Goal: Communication & Community: Answer question/provide support

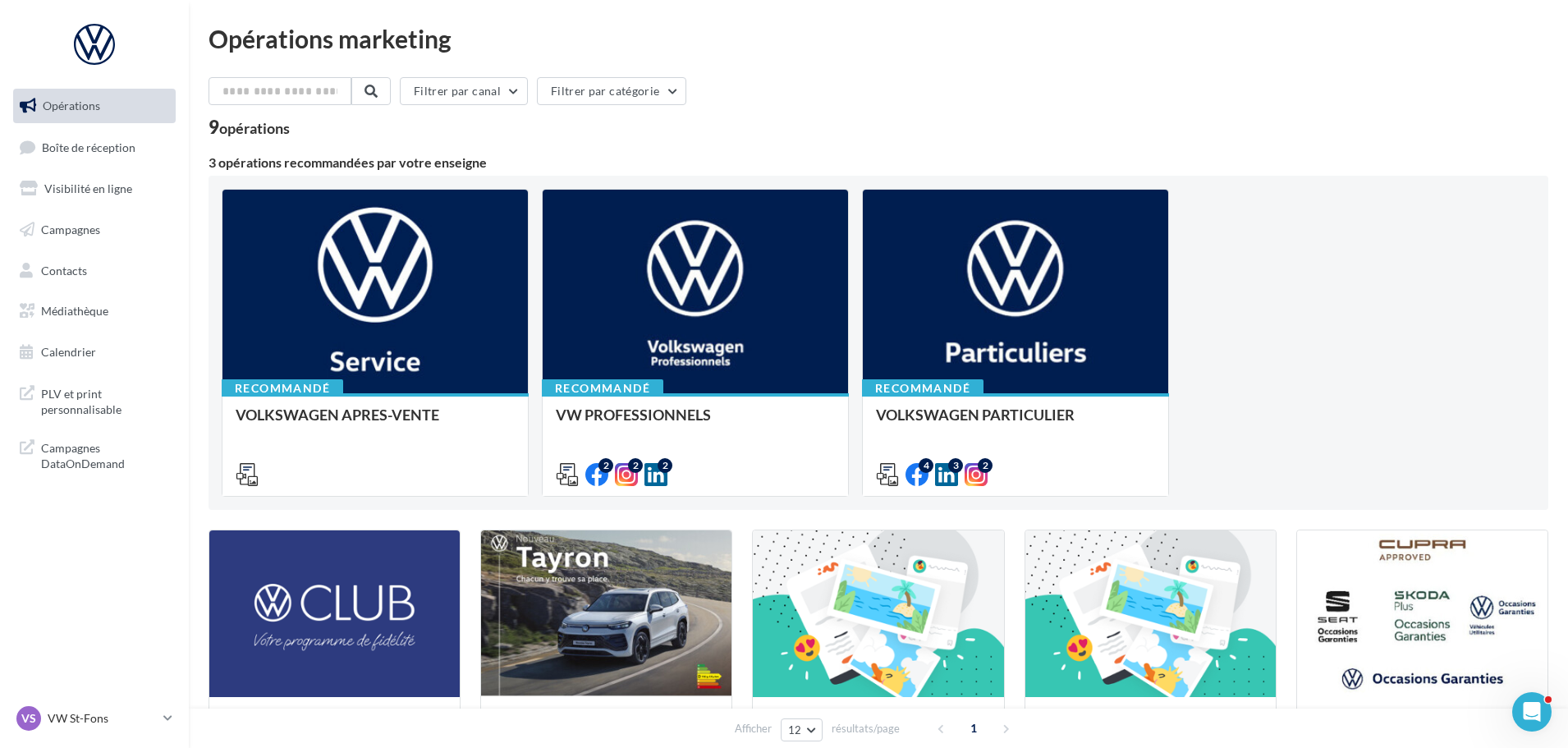
click at [129, 167] on ul "Opérations Boîte de réception Visibilité en ligne Campagnes Contacts Médiathèqu…" at bounding box center [95, 229] width 175 height 294
click at [129, 157] on link "Boîte de réception" at bounding box center [95, 148] width 169 height 35
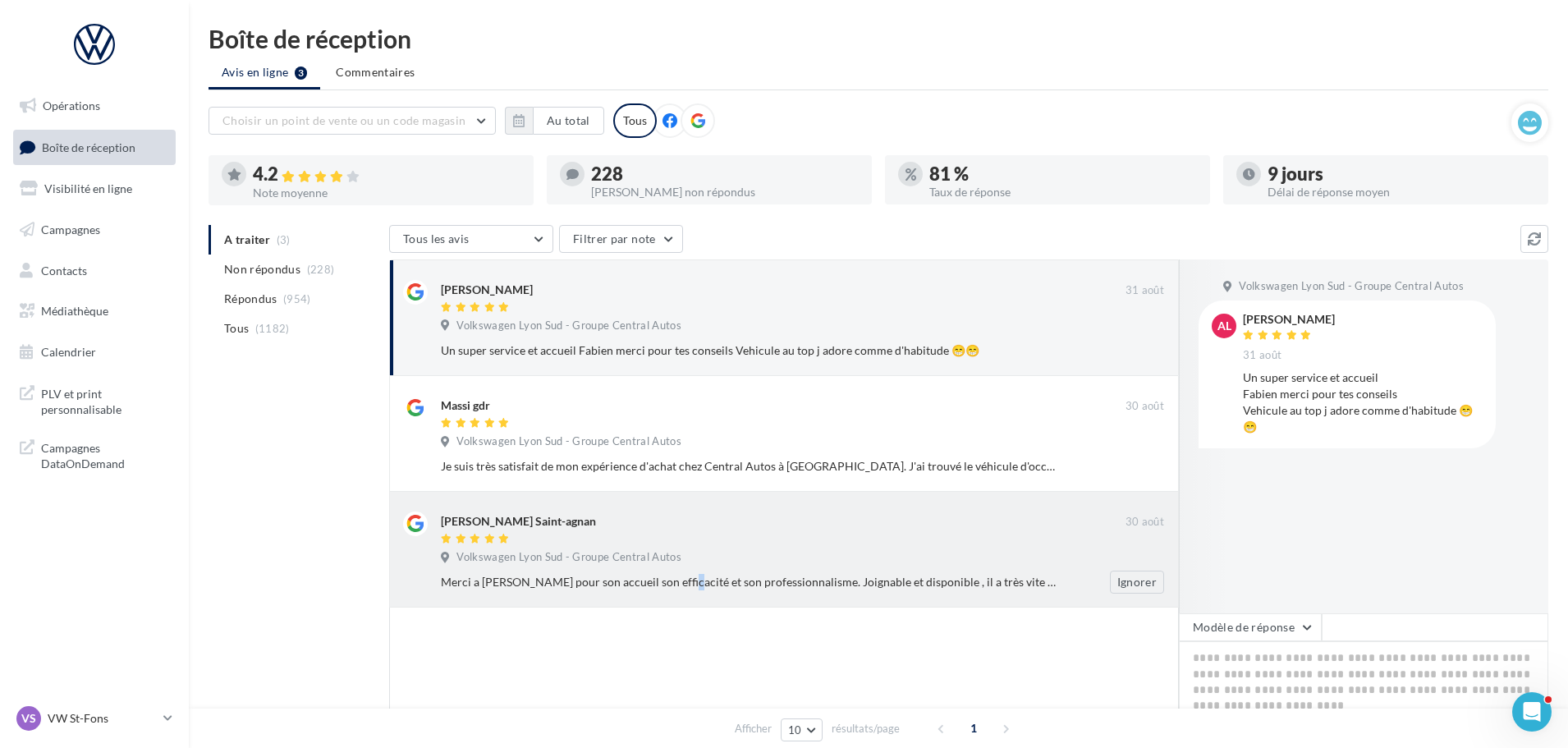
click at [635, 585] on div "Merci a Mr Arthur trigueiro pour son accueil son efficacité et son professionna…" at bounding box center [749, 581] width 617 height 17
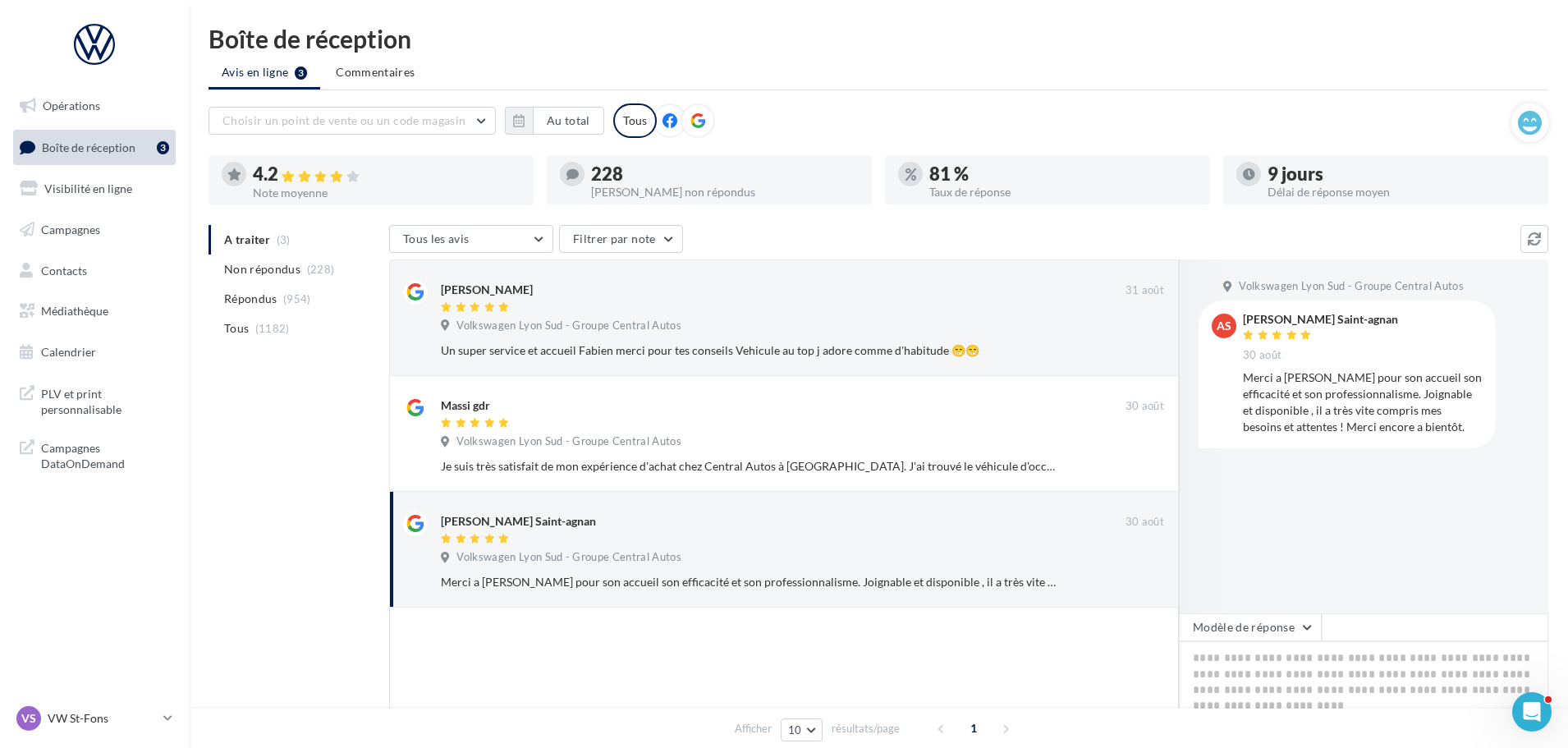
click at [1186, 610] on div at bounding box center [1231, 436] width 105 height 354
click at [1208, 618] on button "Modèle de réponse" at bounding box center [1250, 627] width 143 height 28
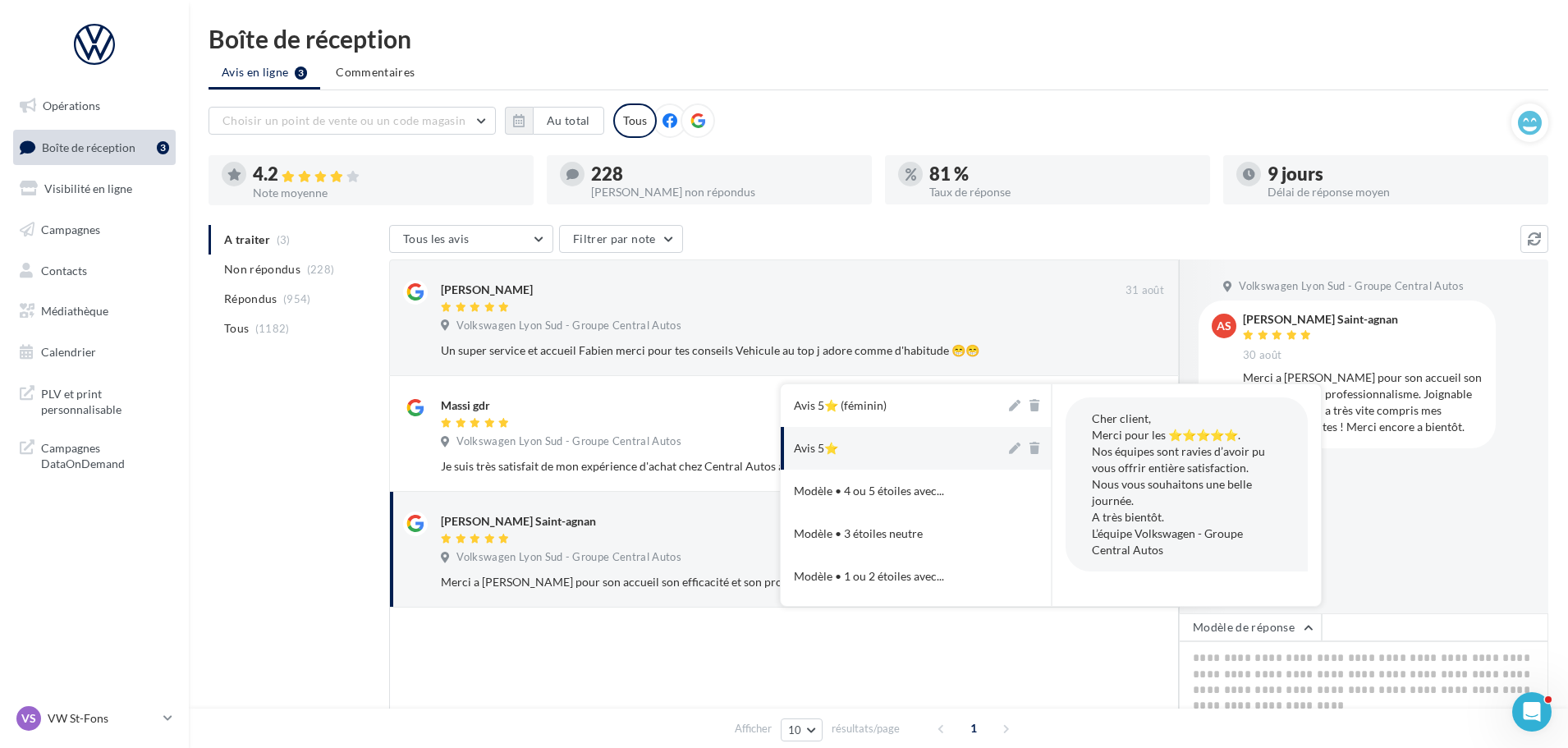
click at [908, 436] on button "Avis 5⭐" at bounding box center [892, 447] width 225 height 42
type textarea "**********"
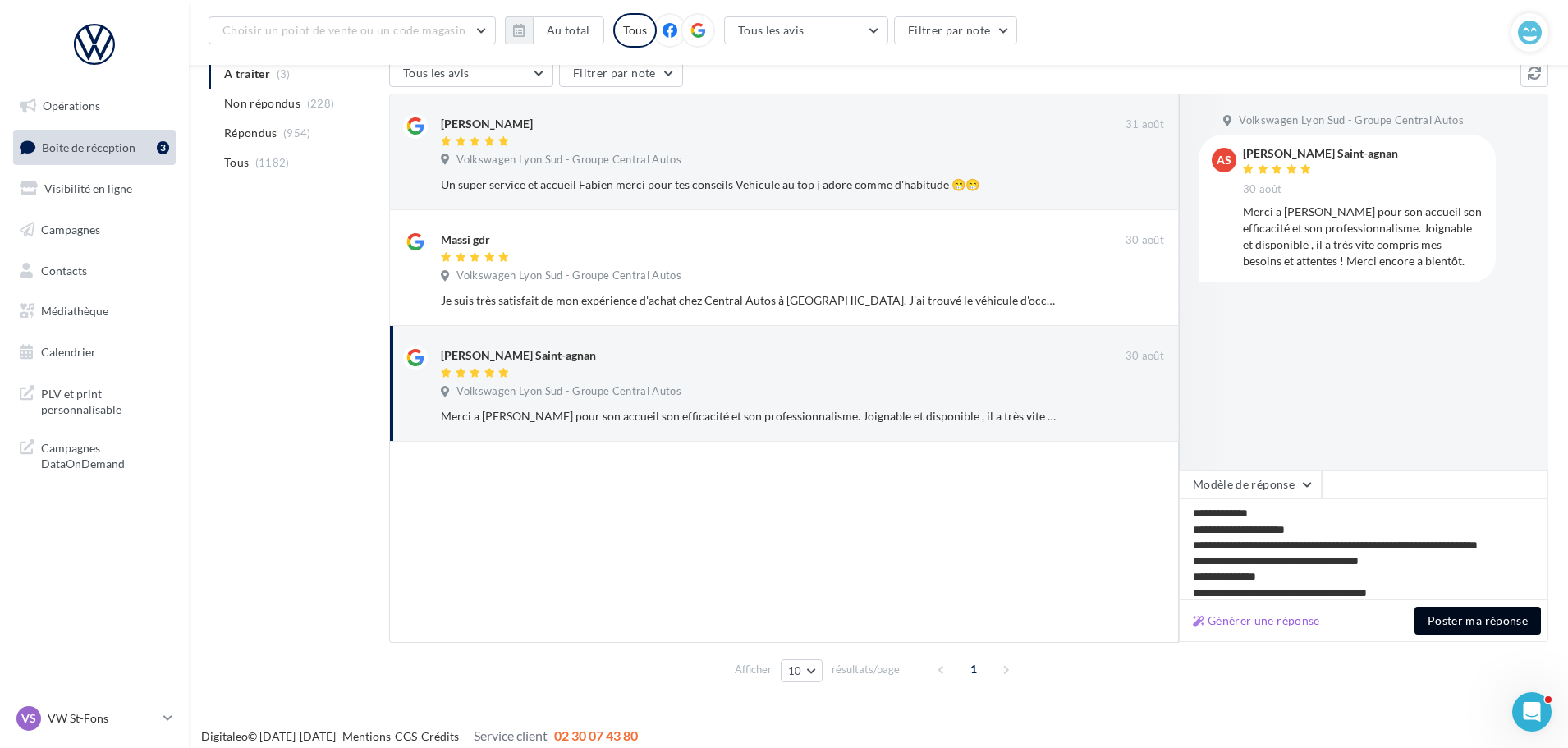
click at [1456, 628] on button "Poster ma réponse" at bounding box center [1477, 621] width 126 height 28
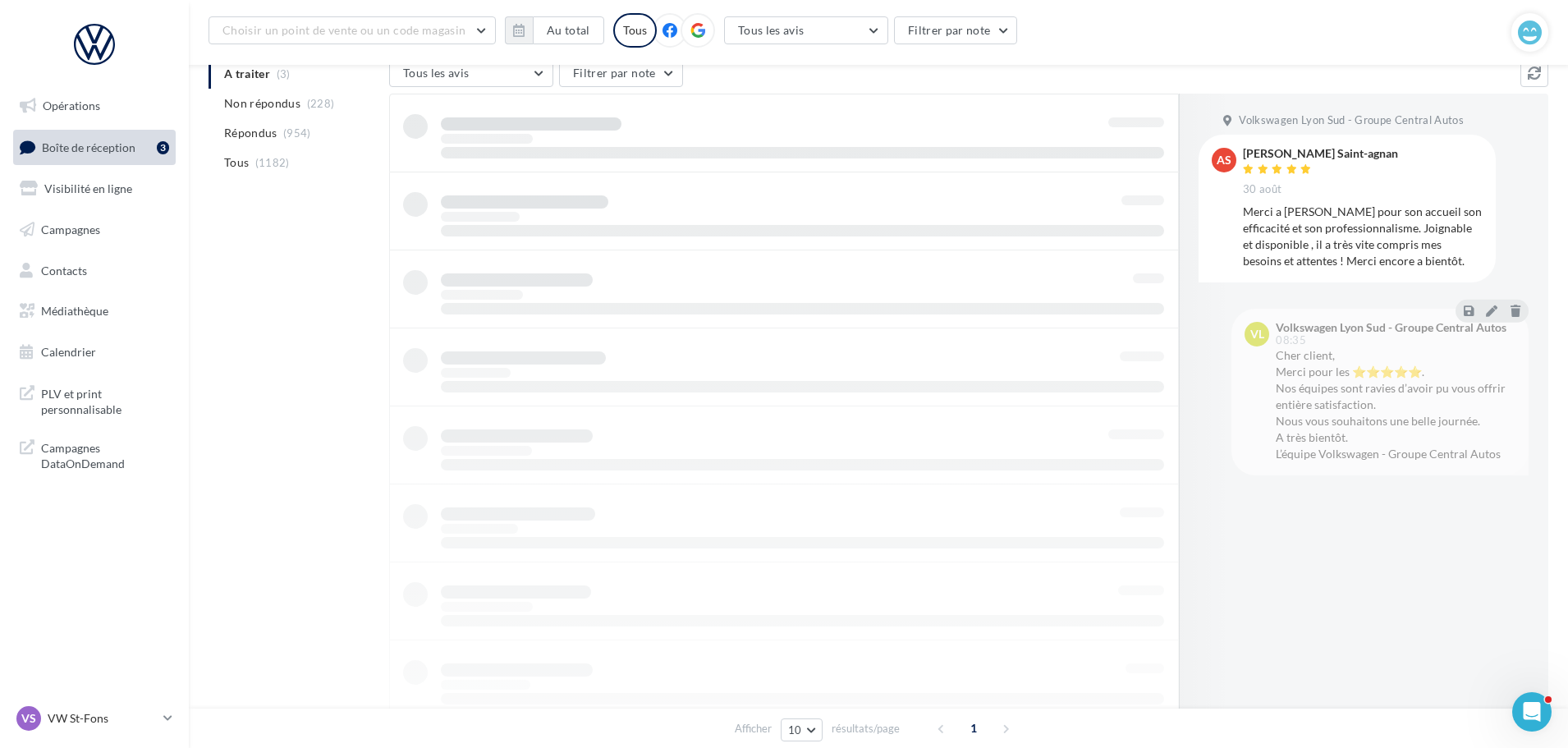
scroll to position [167, 0]
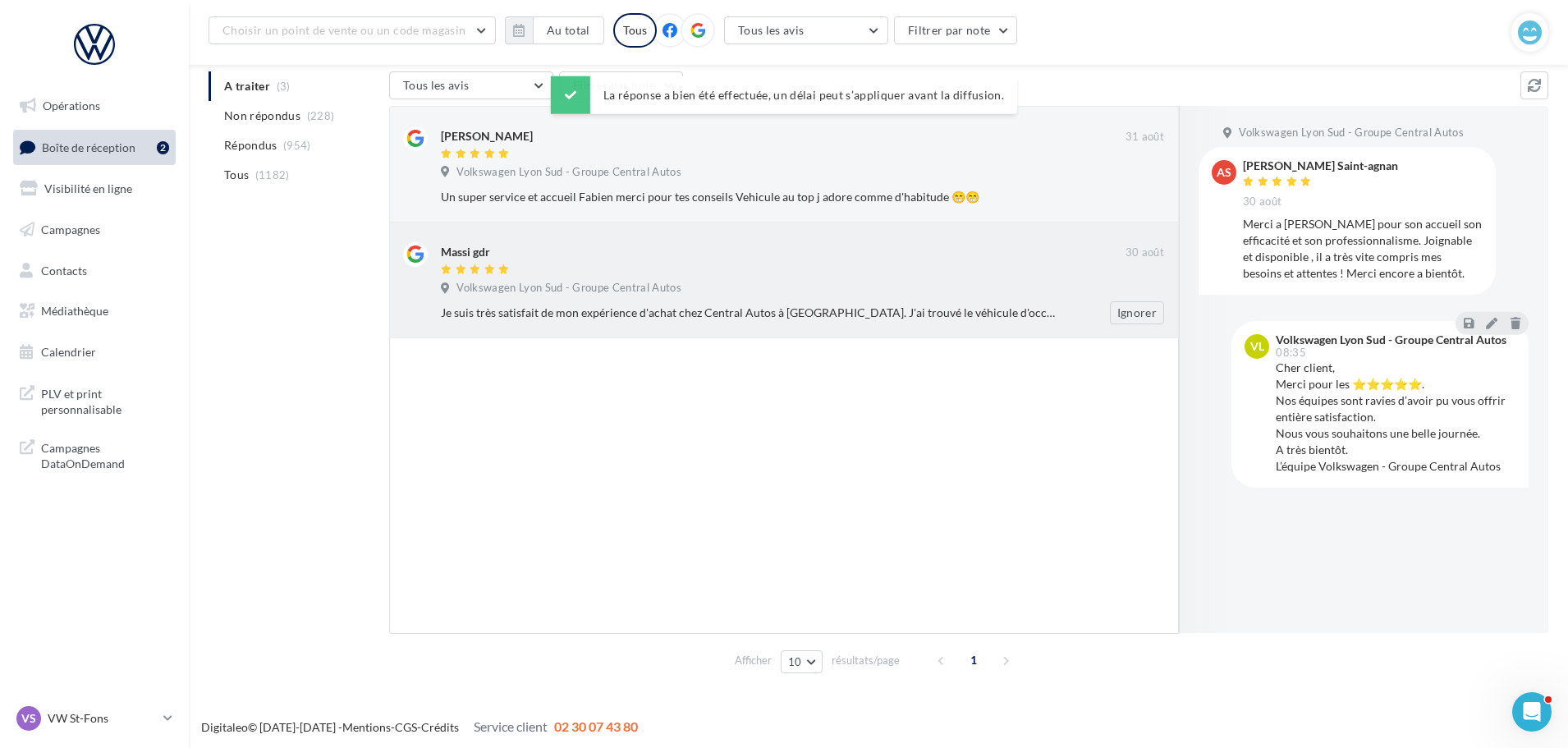
click at [876, 318] on div "Je suis très satisfait de mon expérience d'achat chez Central Autos à Saint-Fon…" at bounding box center [749, 312] width 617 height 17
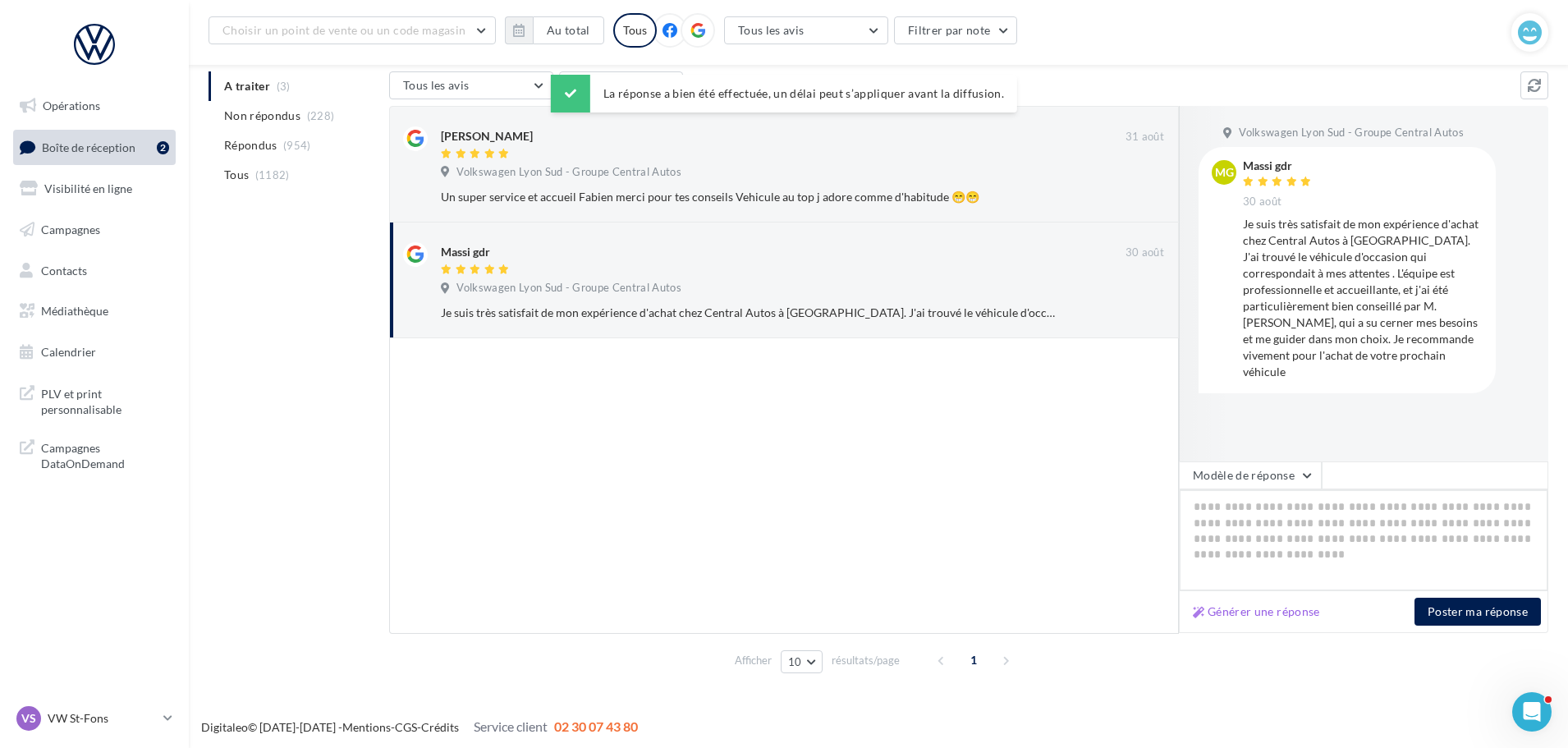
click at [1289, 498] on textarea at bounding box center [1363, 540] width 369 height 102
click at [1296, 479] on button "Modèle de réponse" at bounding box center [1250, 475] width 143 height 28
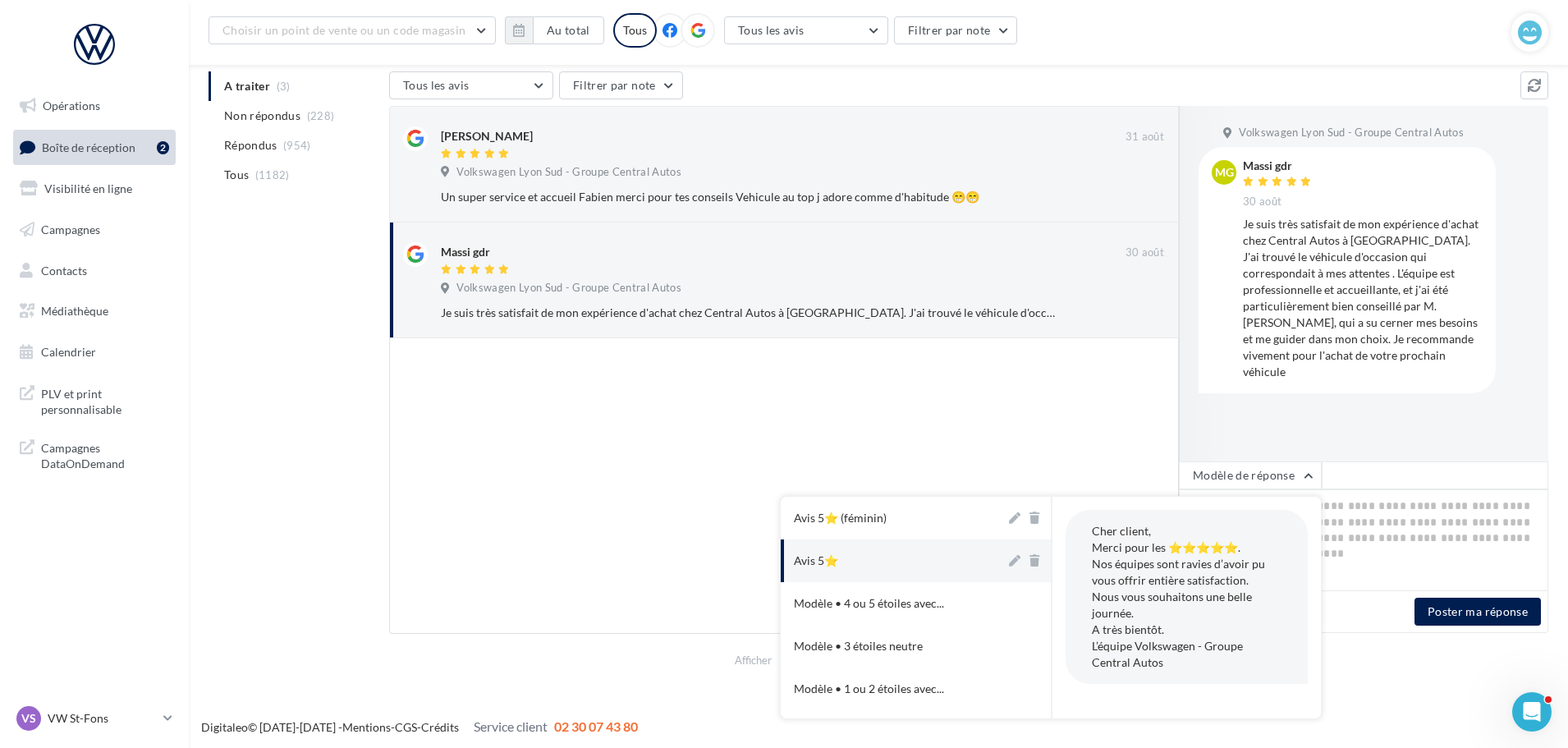
click at [921, 553] on button "Avis 5⭐" at bounding box center [892, 560] width 225 height 42
type textarea "**********"
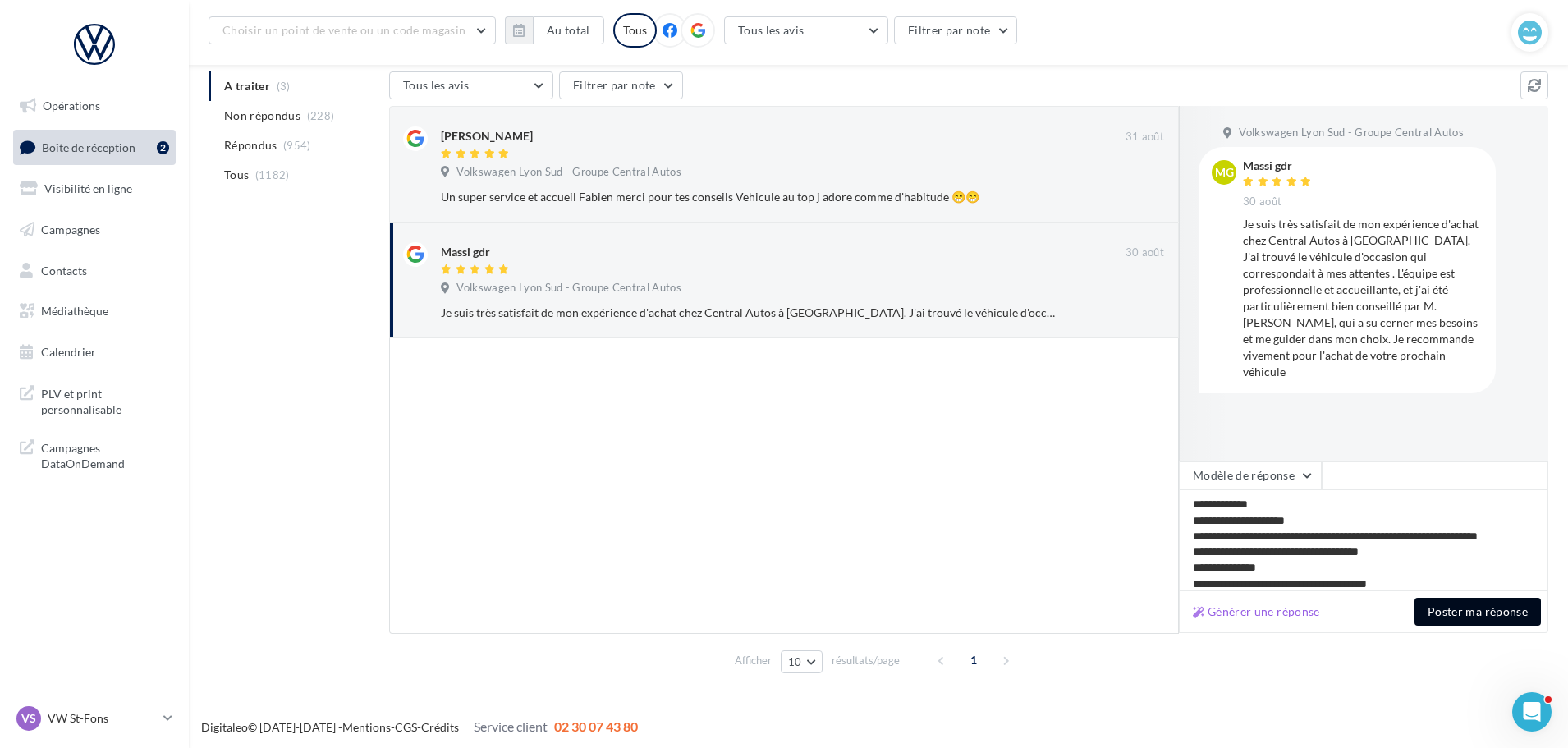
click at [1451, 613] on button "Poster ma réponse" at bounding box center [1477, 612] width 126 height 28
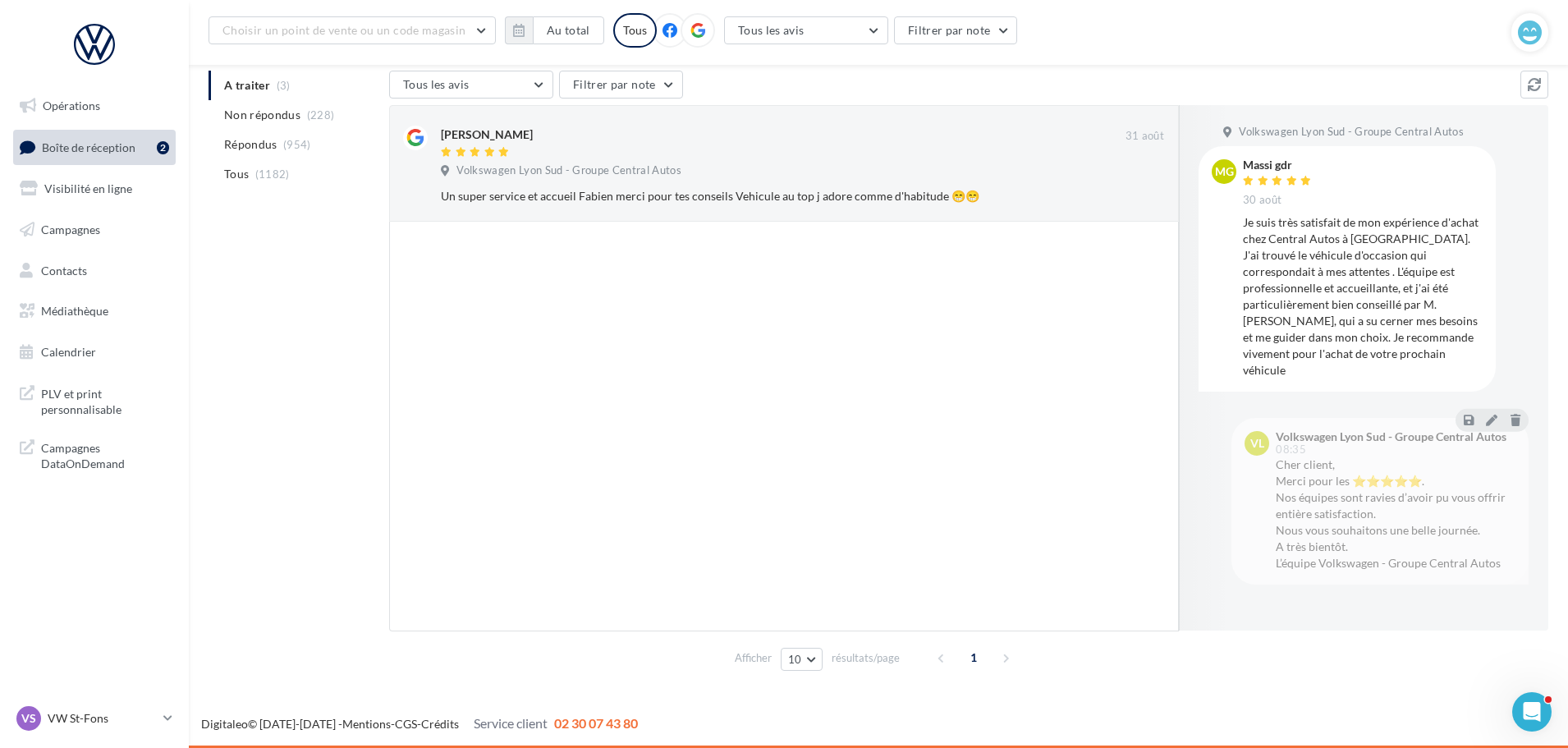
click at [687, 149] on div at bounding box center [782, 153] width 685 height 14
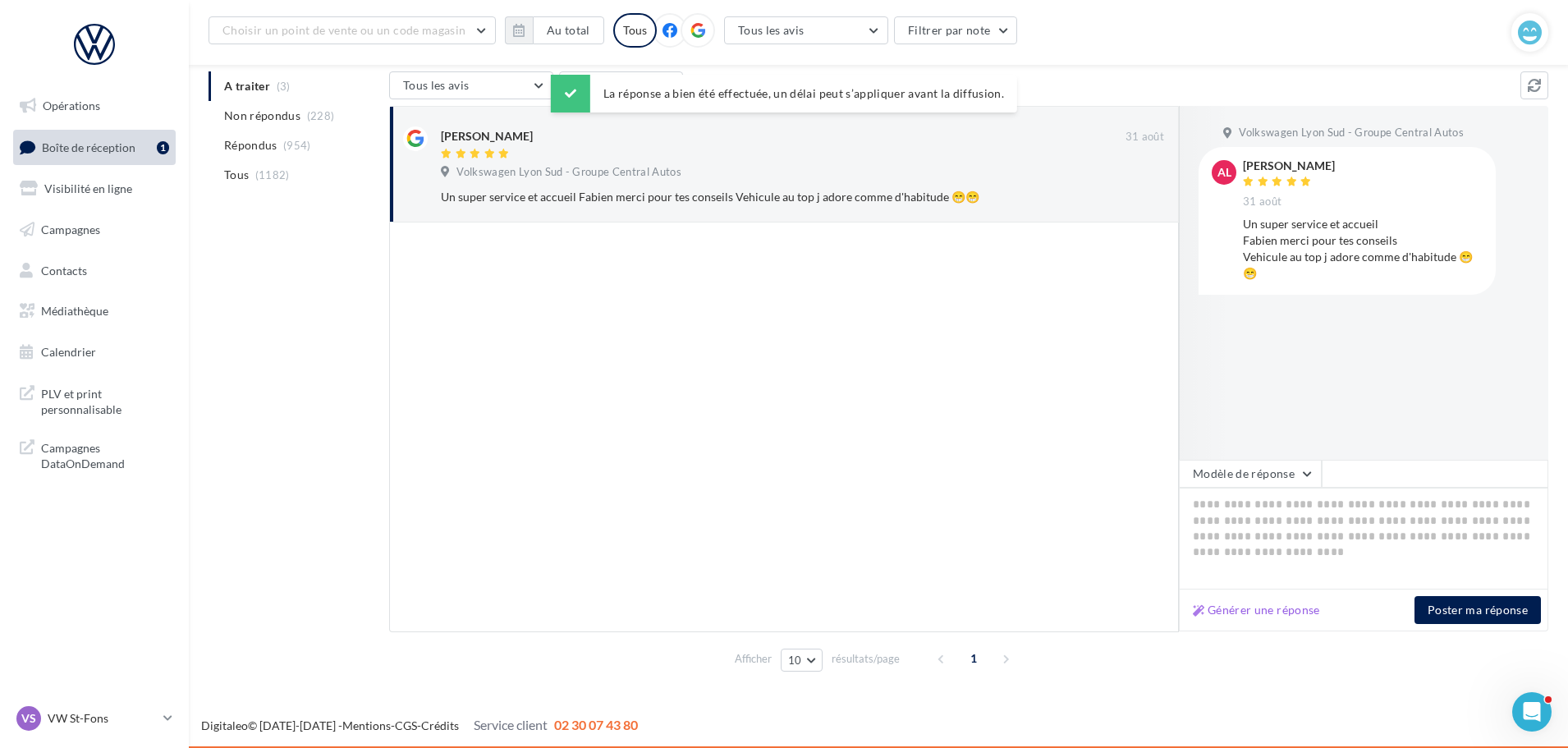
click at [1005, 232] on div at bounding box center [784, 428] width 790 height 410
click at [1223, 474] on button "Modèle de réponse" at bounding box center [1250, 474] width 143 height 28
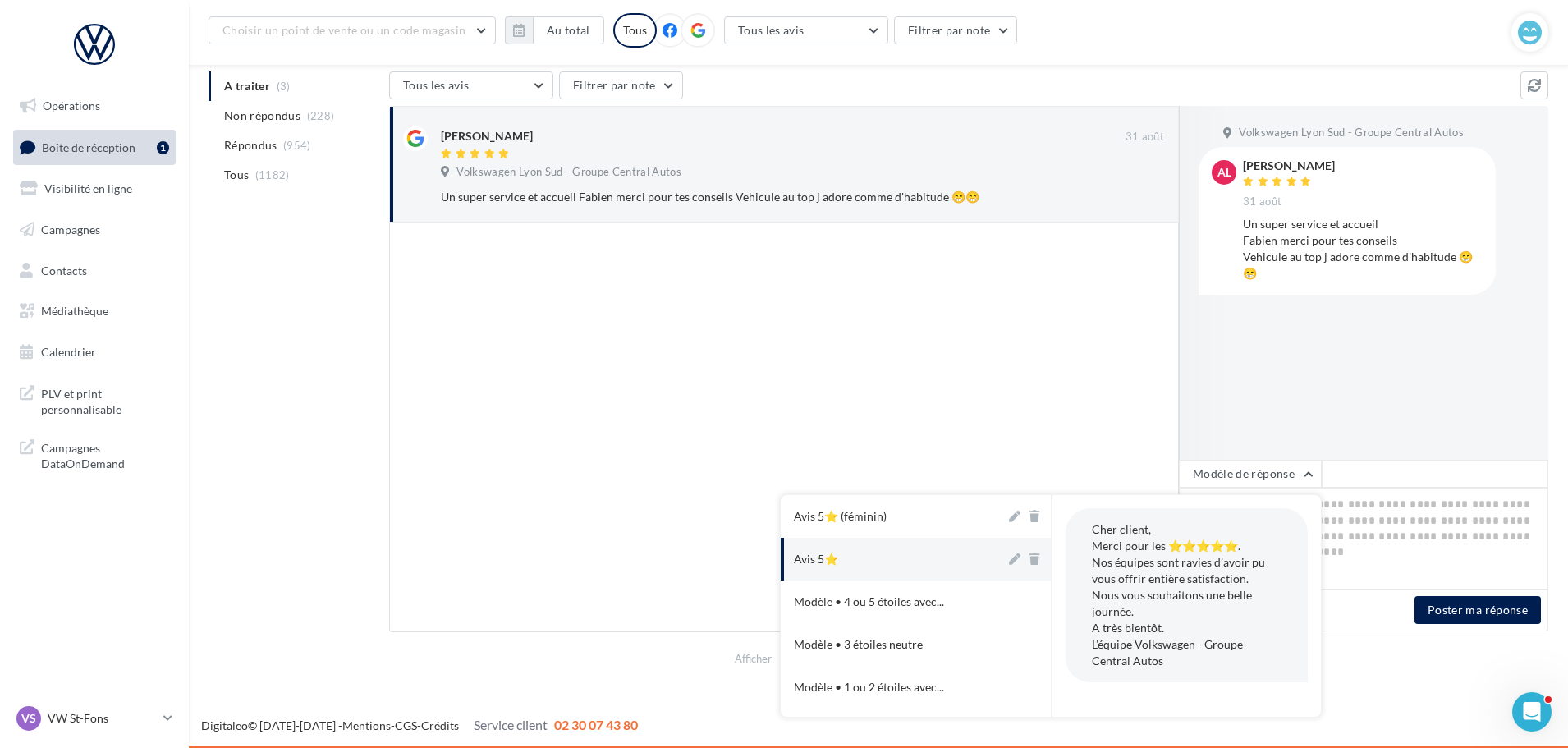
click at [952, 564] on button "Avis 5⭐" at bounding box center [892, 559] width 225 height 42
type textarea "**********"
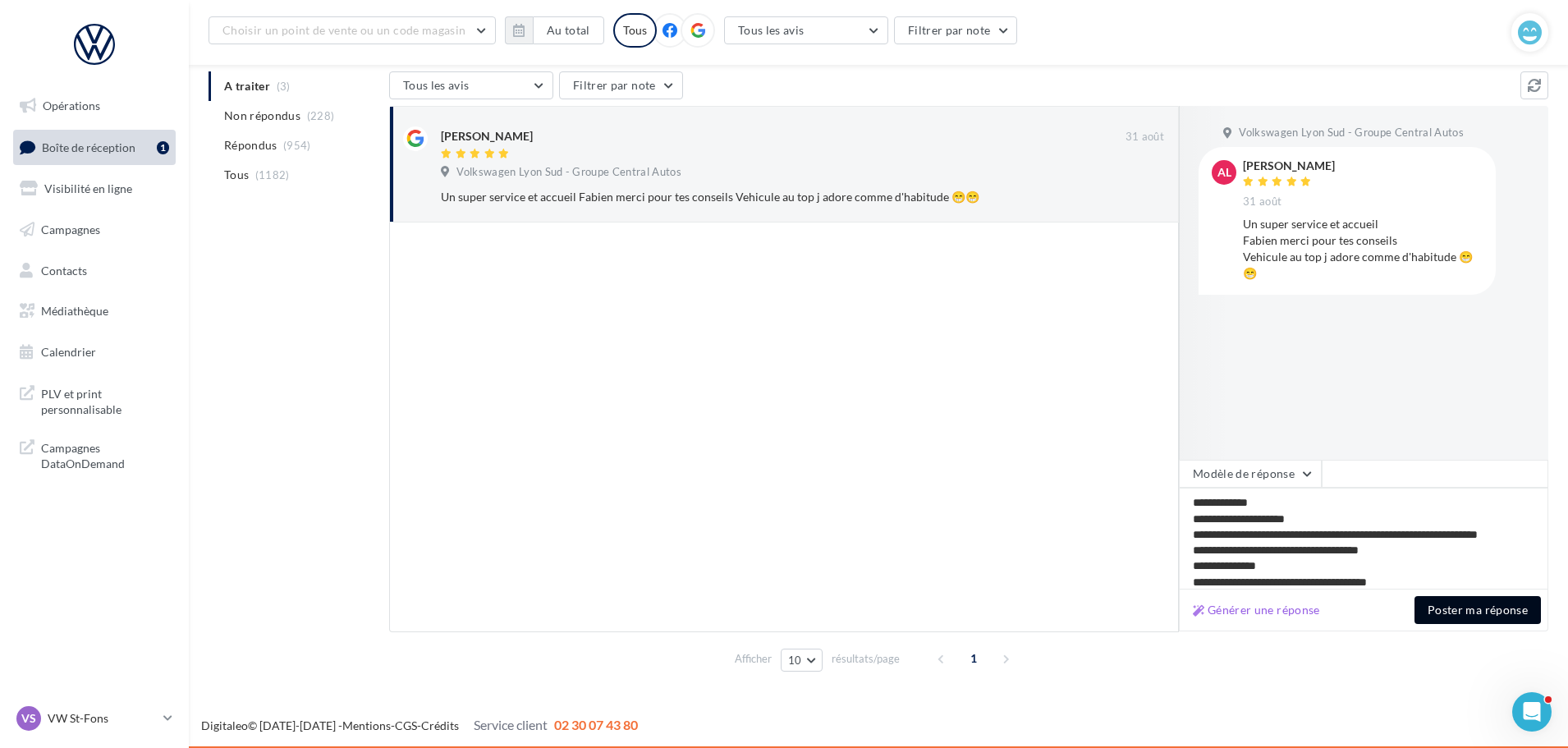
click at [1437, 606] on button "Poster ma réponse" at bounding box center [1477, 610] width 126 height 28
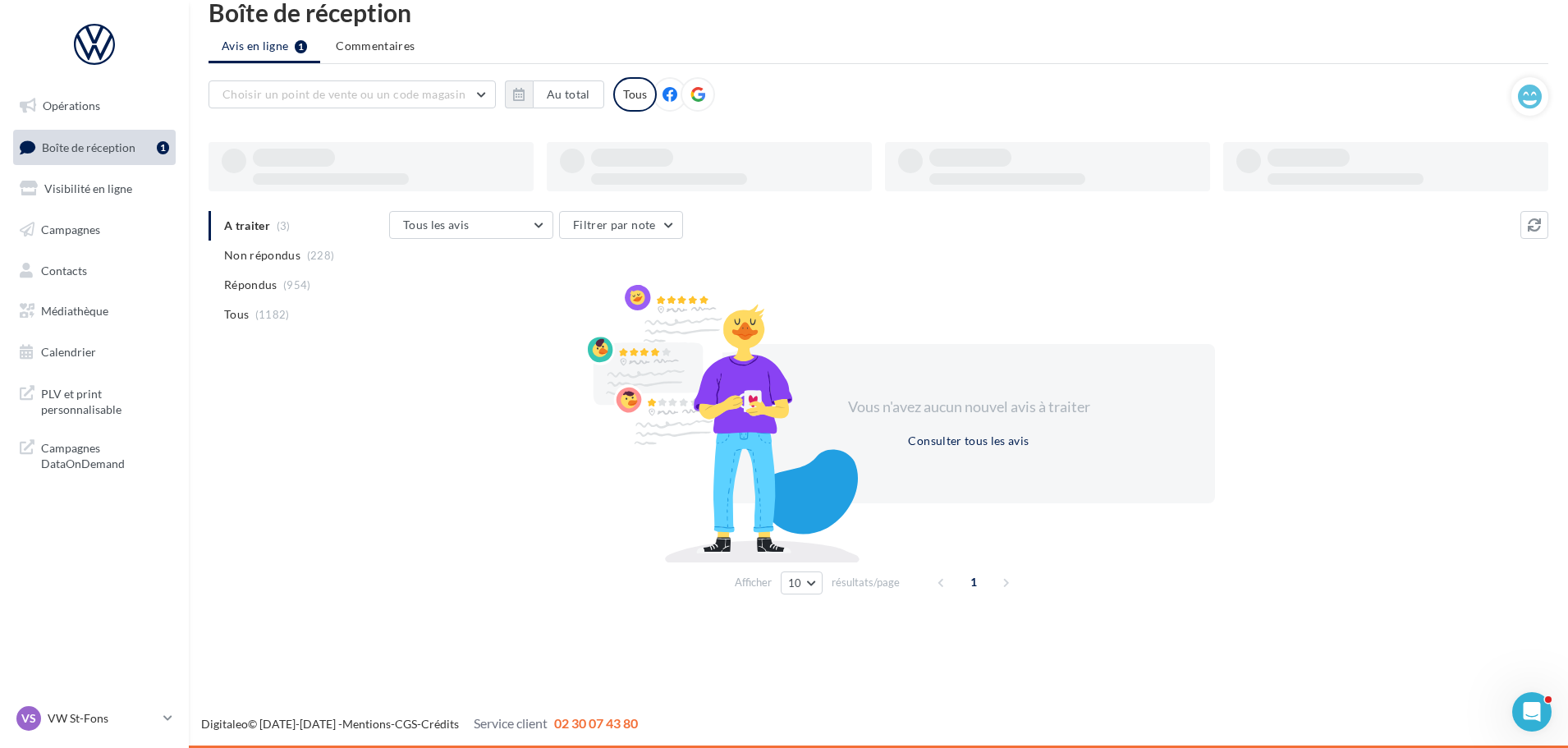
scroll to position [27, 0]
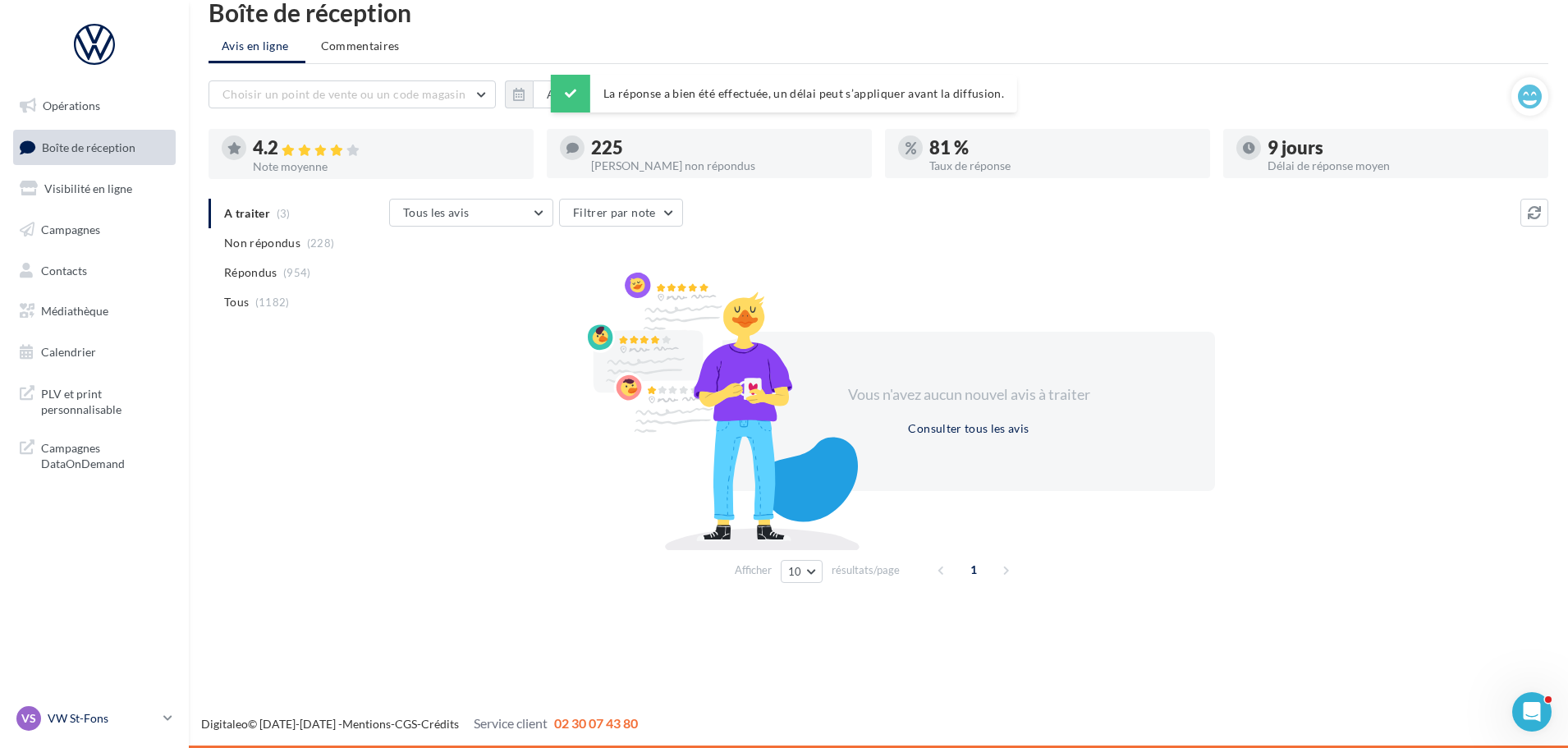
click at [170, 710] on link "VS VW St-Fons vw-stf-gru" at bounding box center [94, 718] width 163 height 32
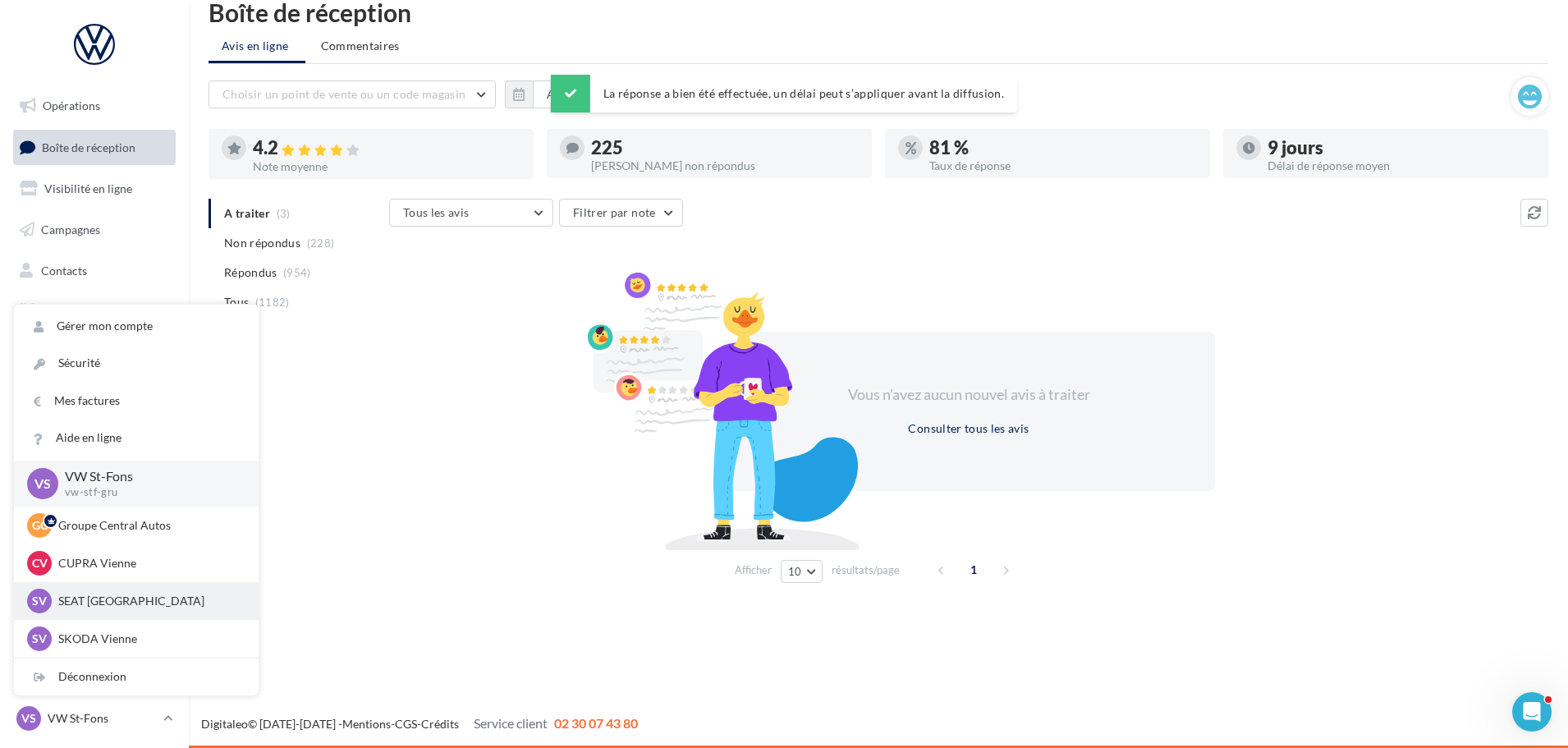
scroll to position [82, 0]
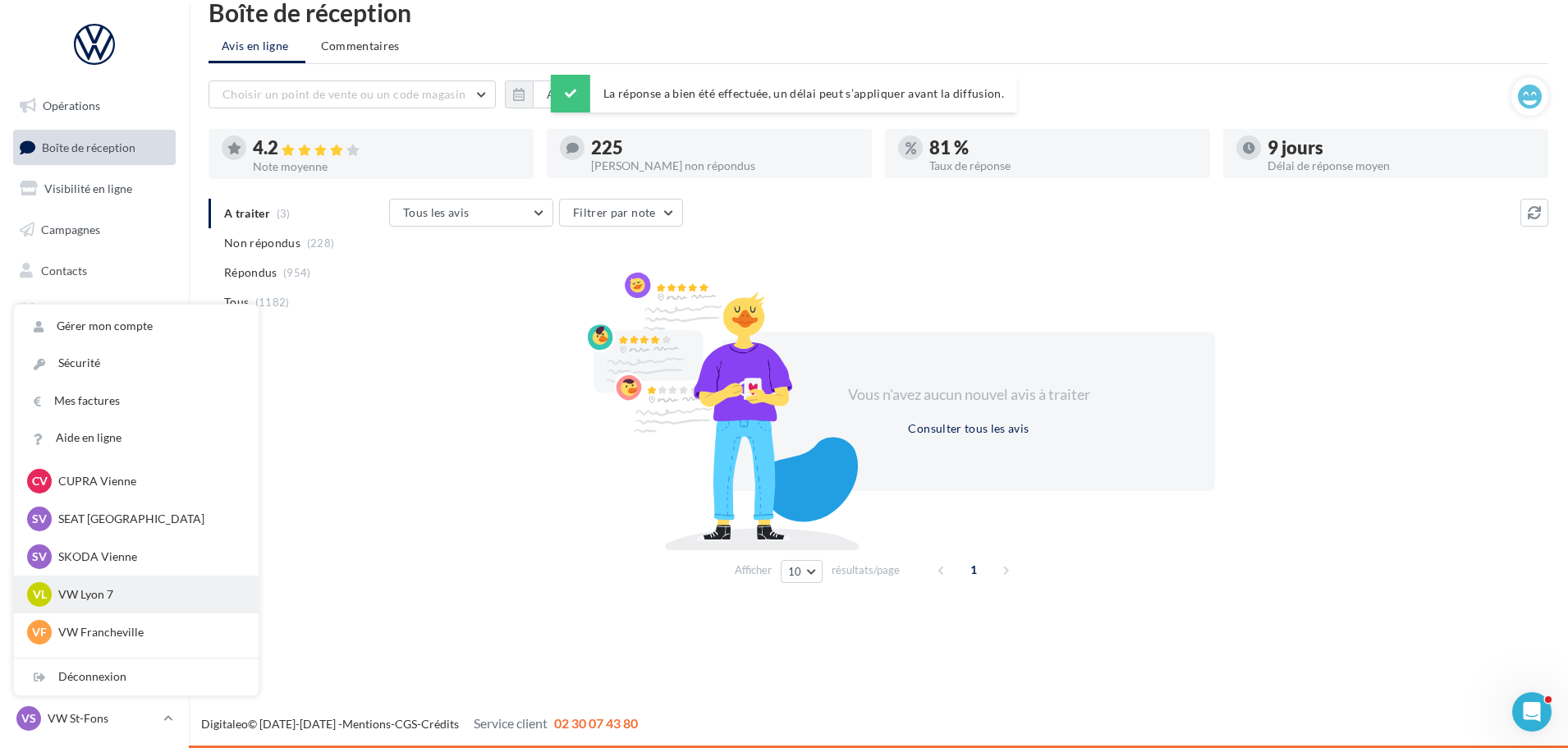
click at [148, 588] on p "VW Lyon 7" at bounding box center [148, 594] width 180 height 17
